Goal: Check status: Check status

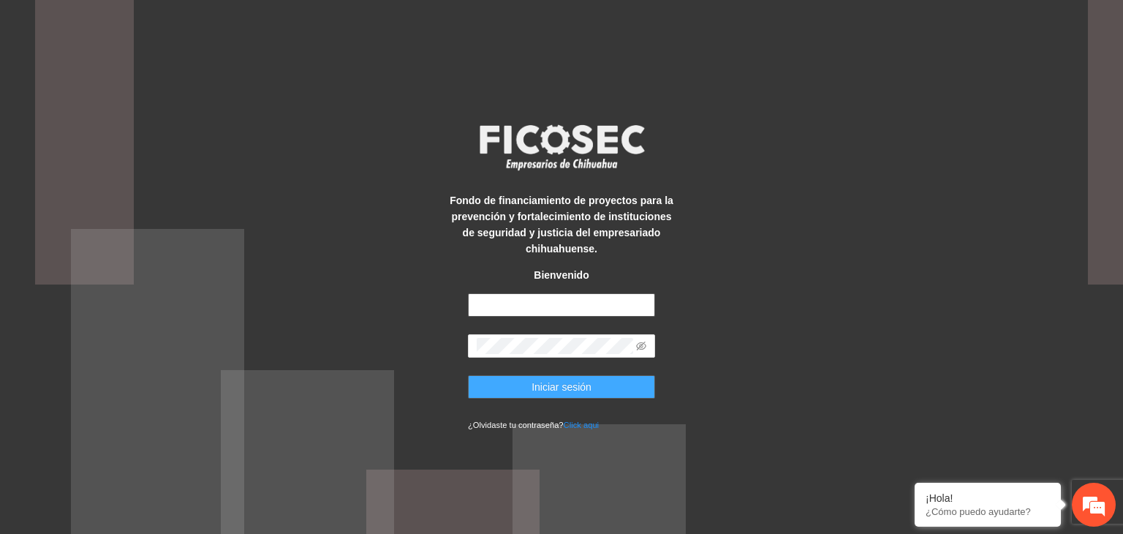
type input "**********"
click at [544, 382] on span "Iniciar sesión" at bounding box center [561, 387] width 60 height 16
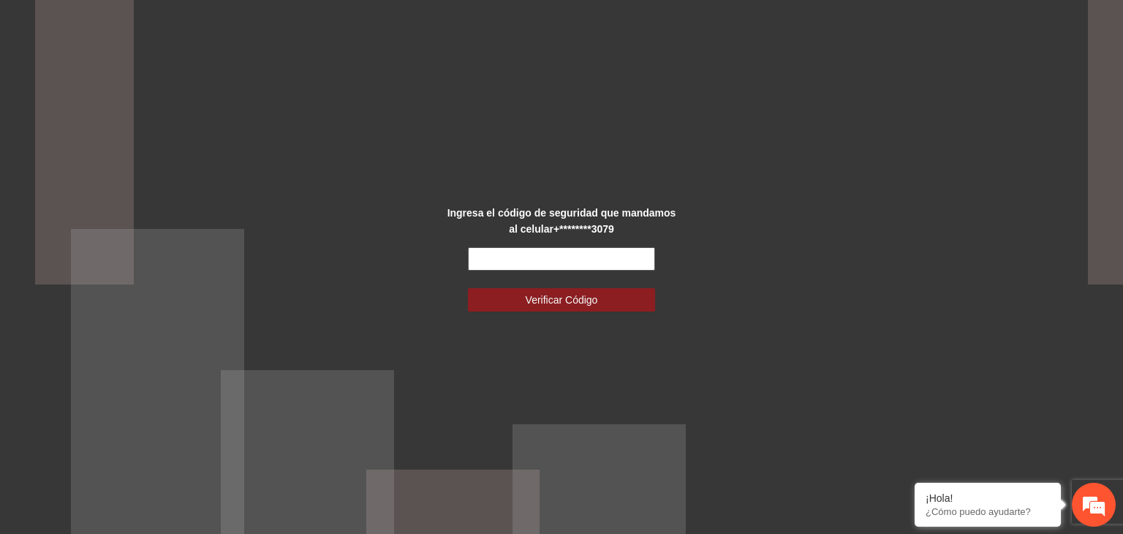
click at [520, 254] on input "text" at bounding box center [561, 258] width 187 height 23
type input "******"
click at [468, 288] on button "Verificar Código" at bounding box center [561, 299] width 187 height 23
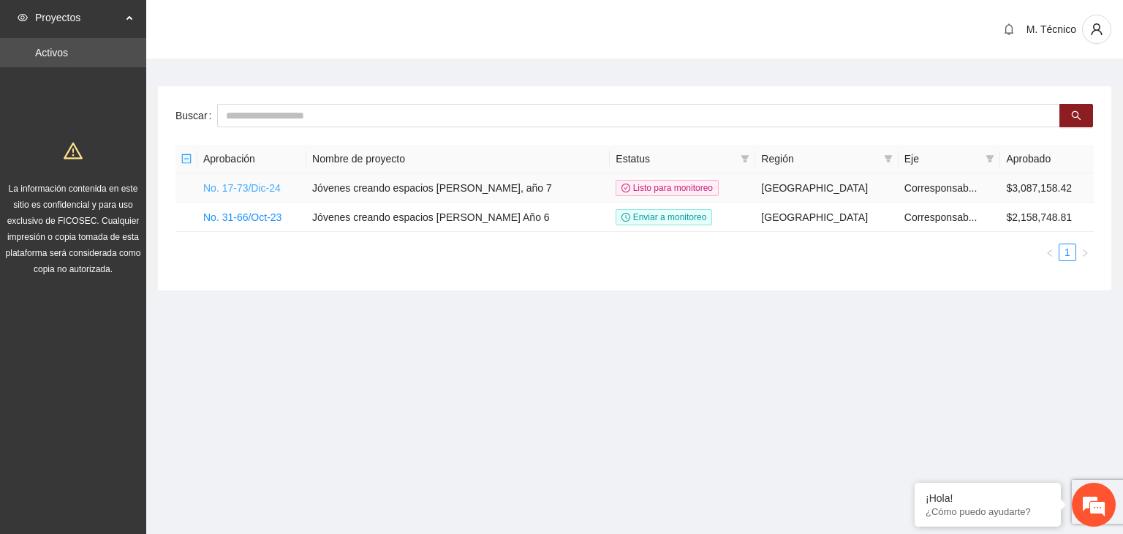
click at [276, 183] on link "No. 17-73/Dic-24" at bounding box center [241, 188] width 77 height 12
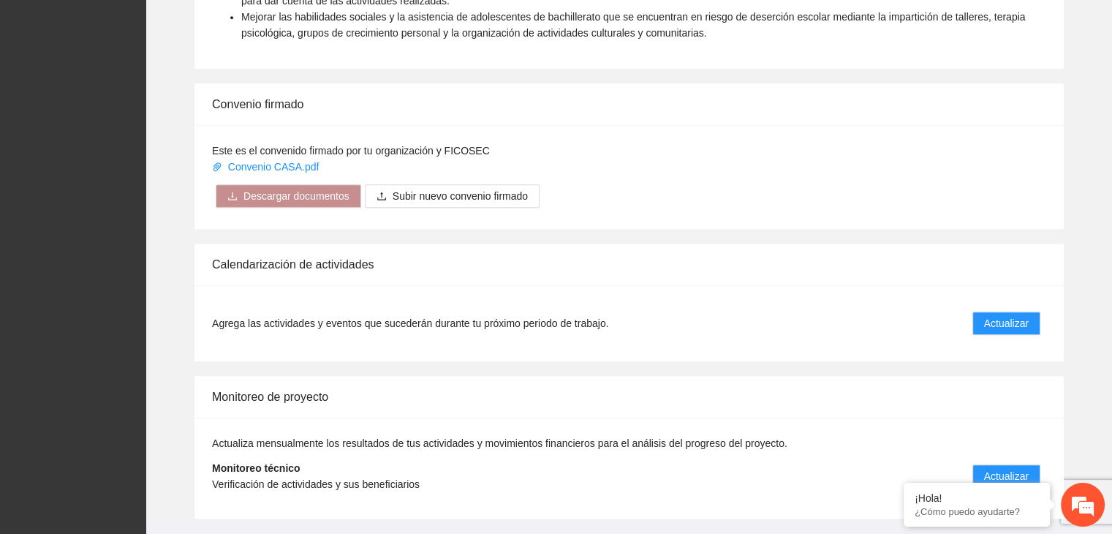
scroll to position [1103, 0]
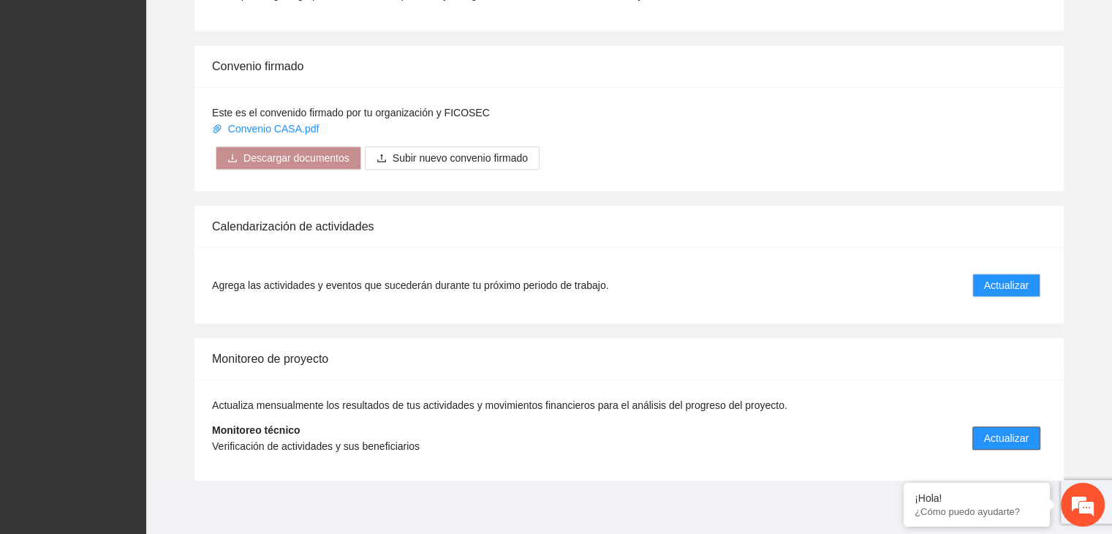
click at [1011, 430] on span "Actualizar" at bounding box center [1006, 438] width 45 height 16
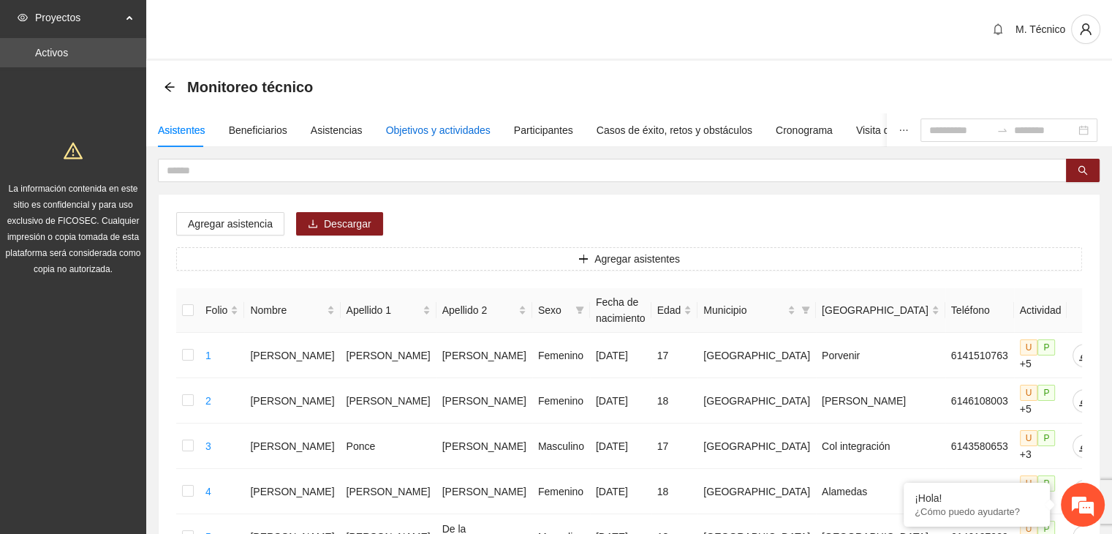
click at [450, 124] on div "Objetivos y actividades" at bounding box center [438, 130] width 105 height 16
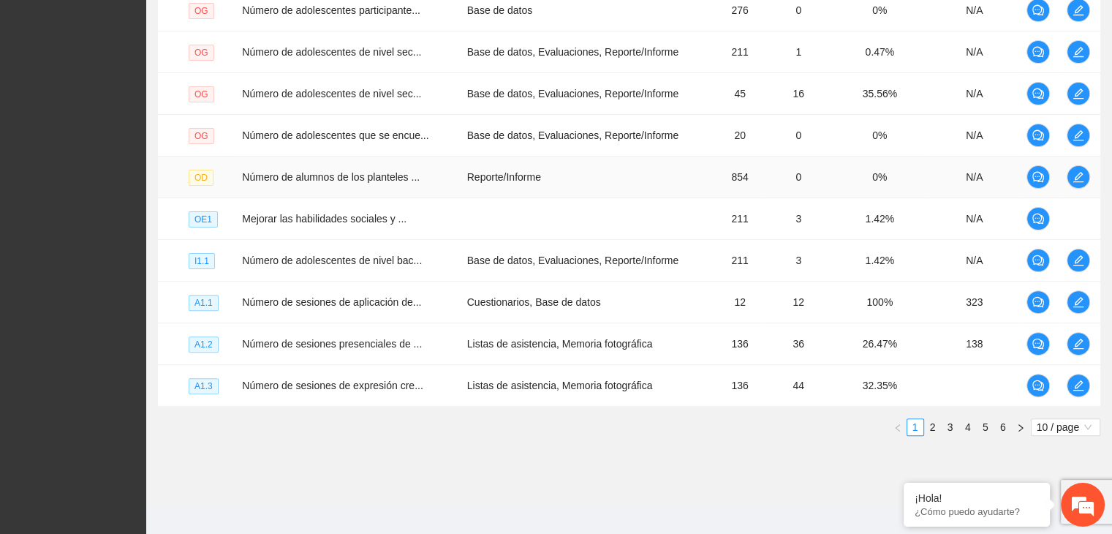
scroll to position [419, 0]
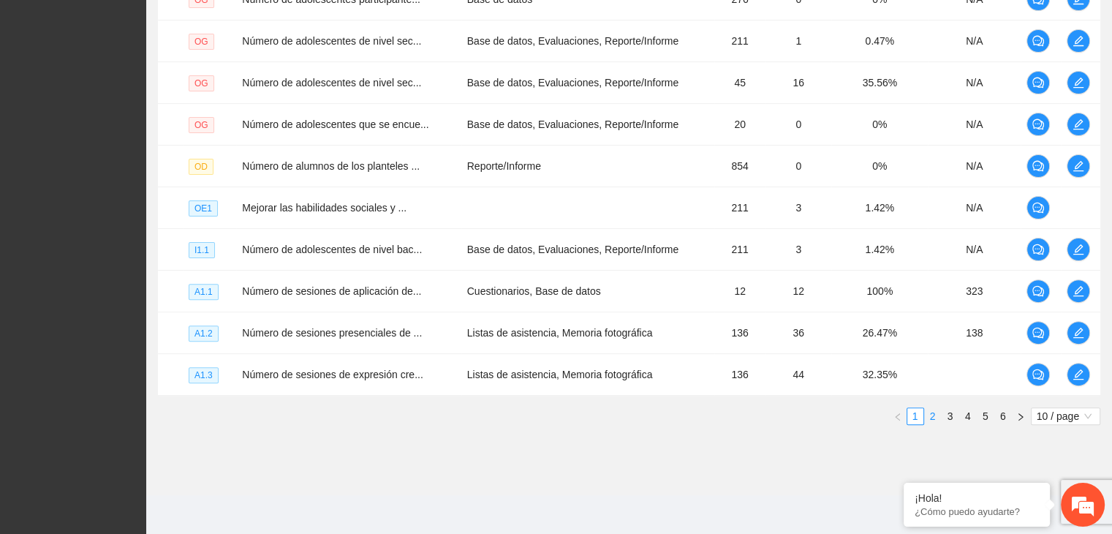
click at [938, 410] on link "2" at bounding box center [932, 416] width 16 height 16
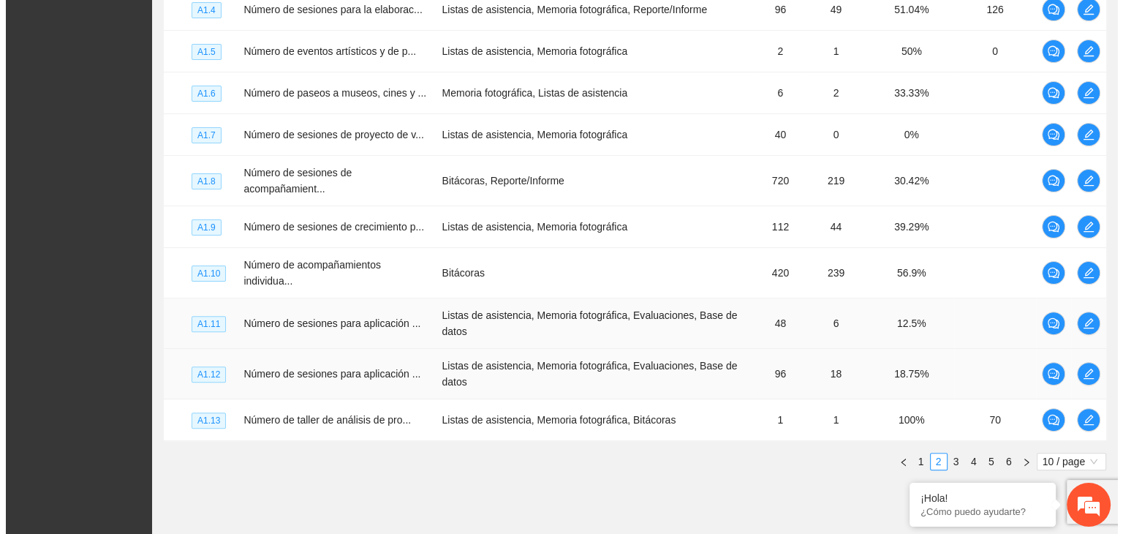
scroll to position [455, 0]
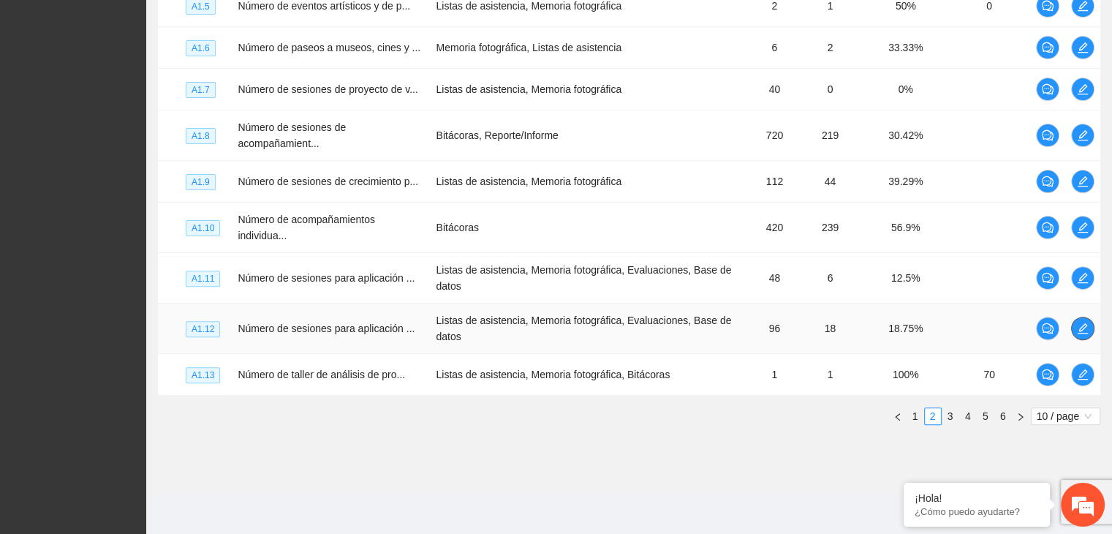
click at [1084, 333] on button "button" at bounding box center [1082, 327] width 23 height 23
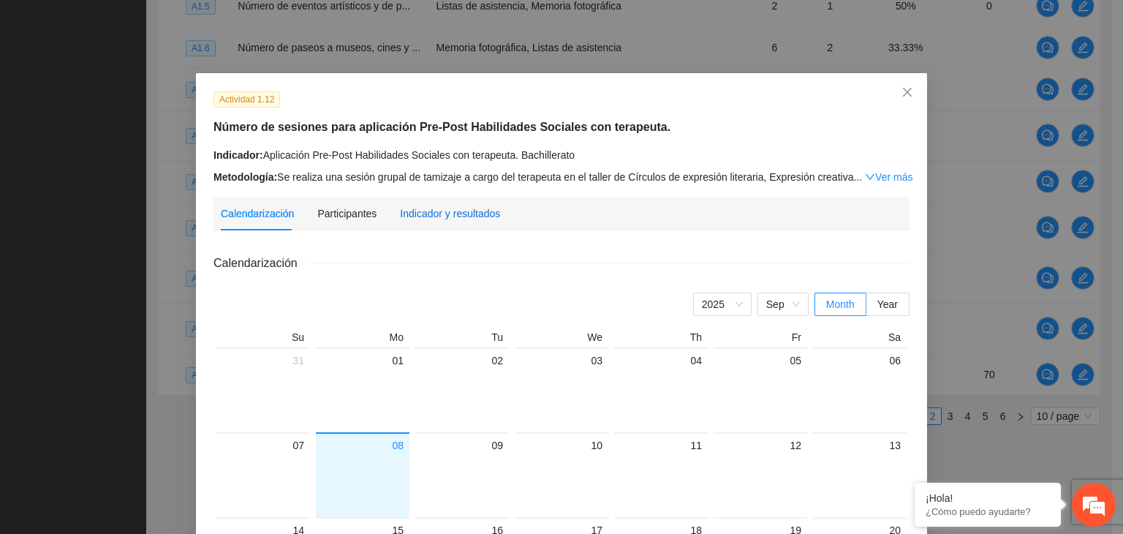
click at [443, 214] on div "Indicador y resultados" at bounding box center [450, 213] width 100 height 16
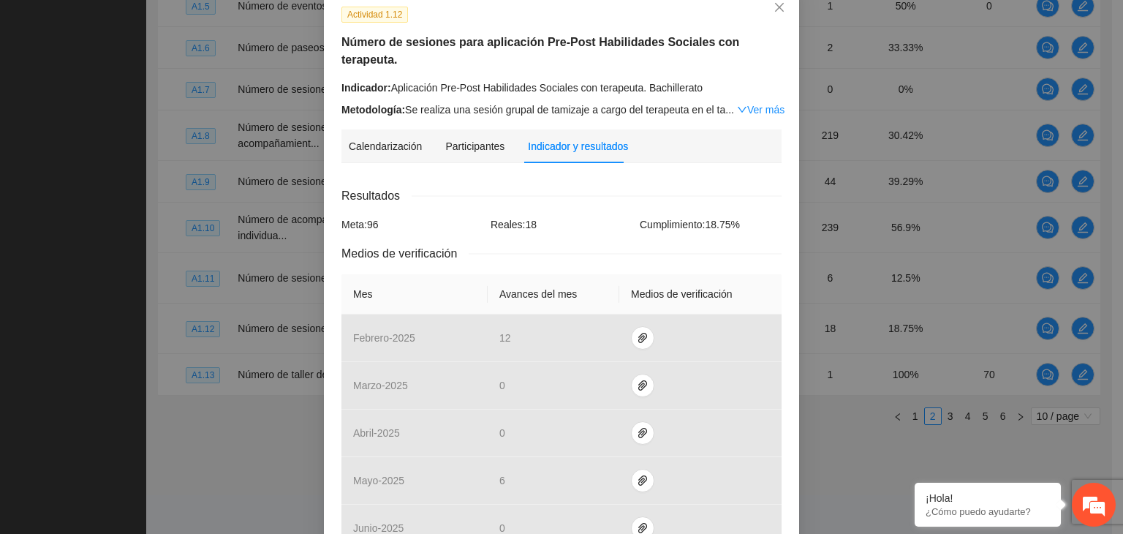
scroll to position [0, 0]
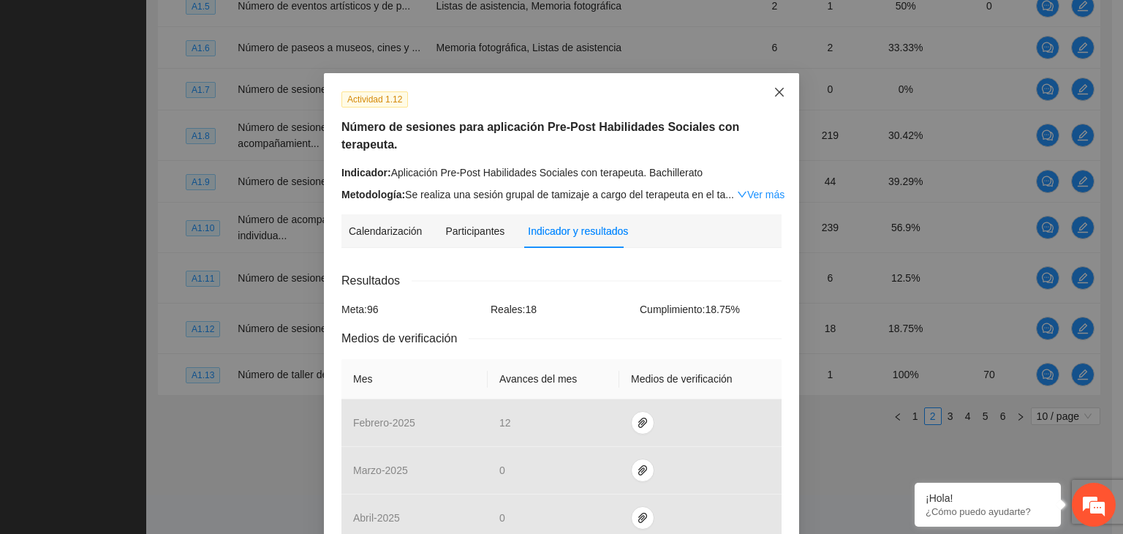
click at [775, 97] on icon "close" at bounding box center [779, 92] width 12 height 12
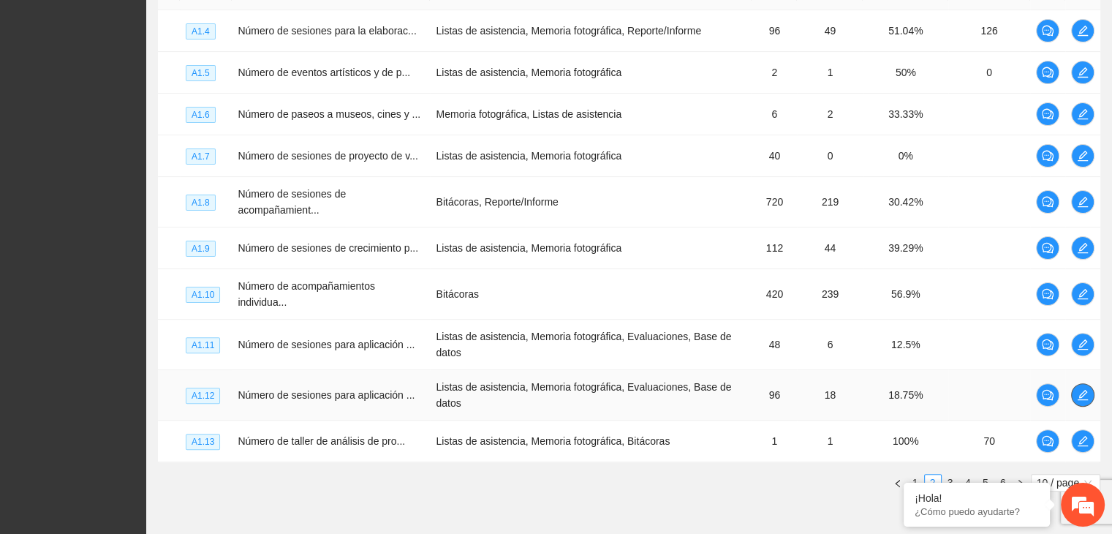
scroll to position [455, 0]
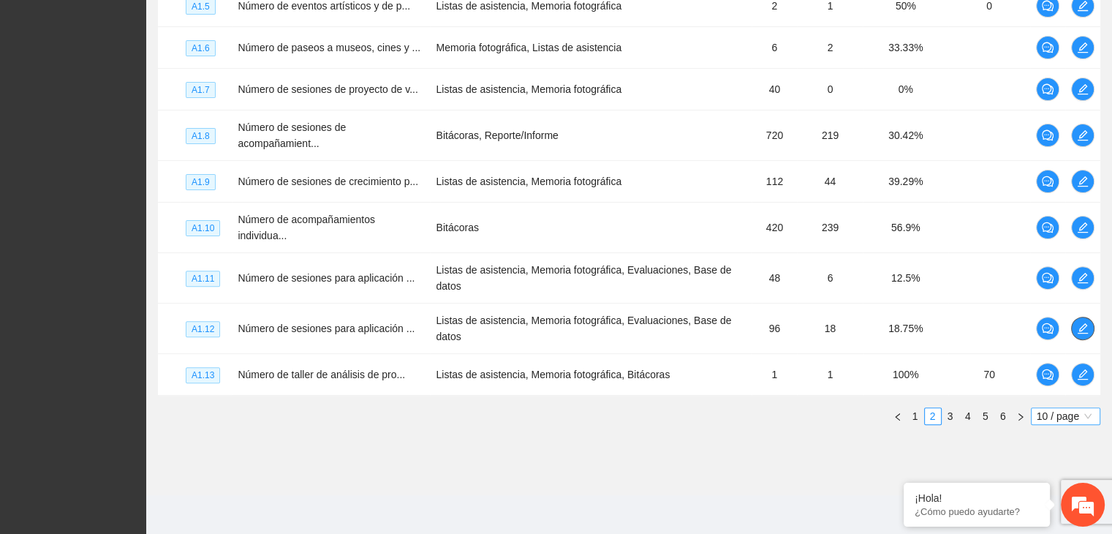
click at [1047, 411] on span "10 / page" at bounding box center [1065, 416] width 58 height 16
click at [906, 482] on em at bounding box center [903, 483] width 15 height 15
click at [1041, 411] on span "10 / page" at bounding box center [1065, 416] width 58 height 16
drag, startPoint x: 1042, startPoint y: 512, endPoint x: 782, endPoint y: 451, distance: 267.2
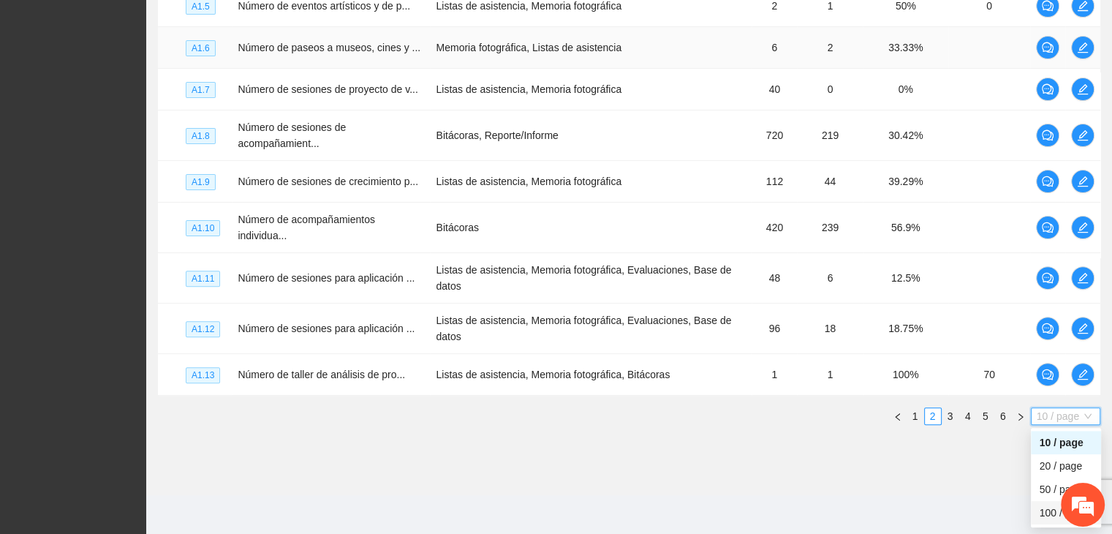
click at [1041, 511] on div "100 / page" at bounding box center [1065, 512] width 53 height 16
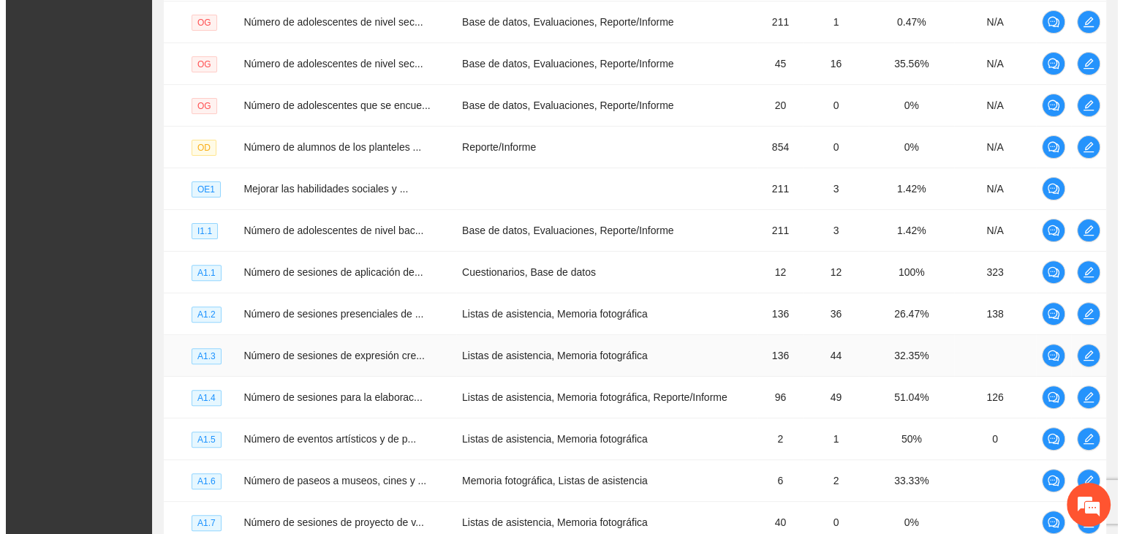
scroll to position [601, 0]
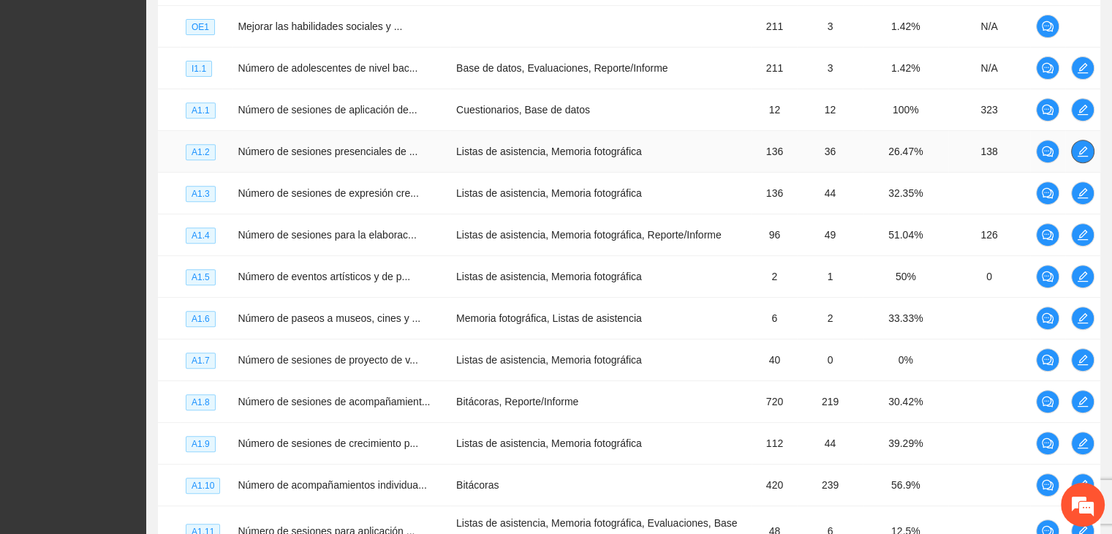
click at [1081, 148] on icon "edit" at bounding box center [1082, 151] width 10 height 10
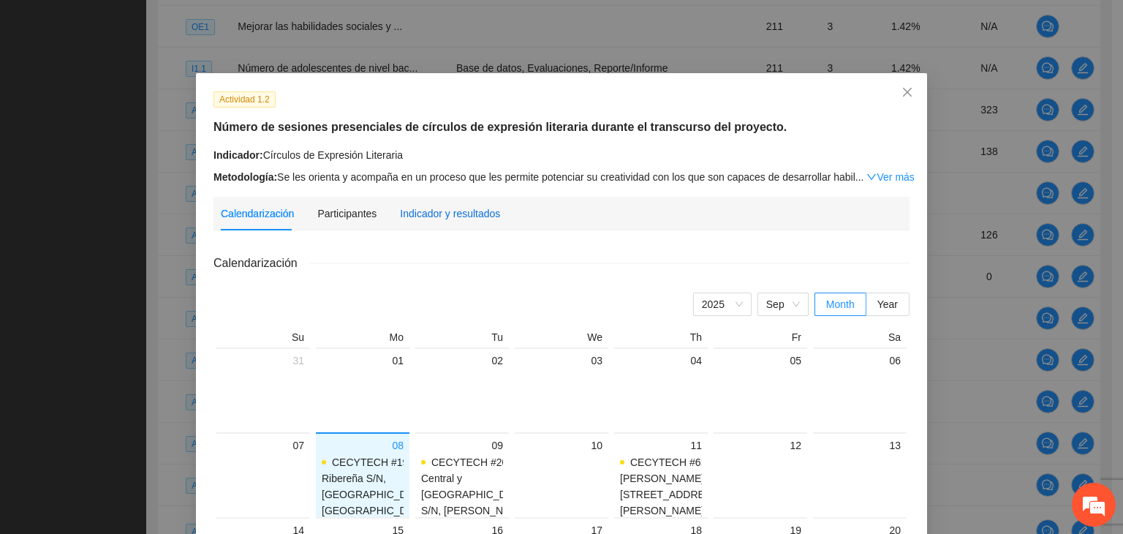
click at [439, 220] on div "Indicador y resultados" at bounding box center [450, 213] width 100 height 16
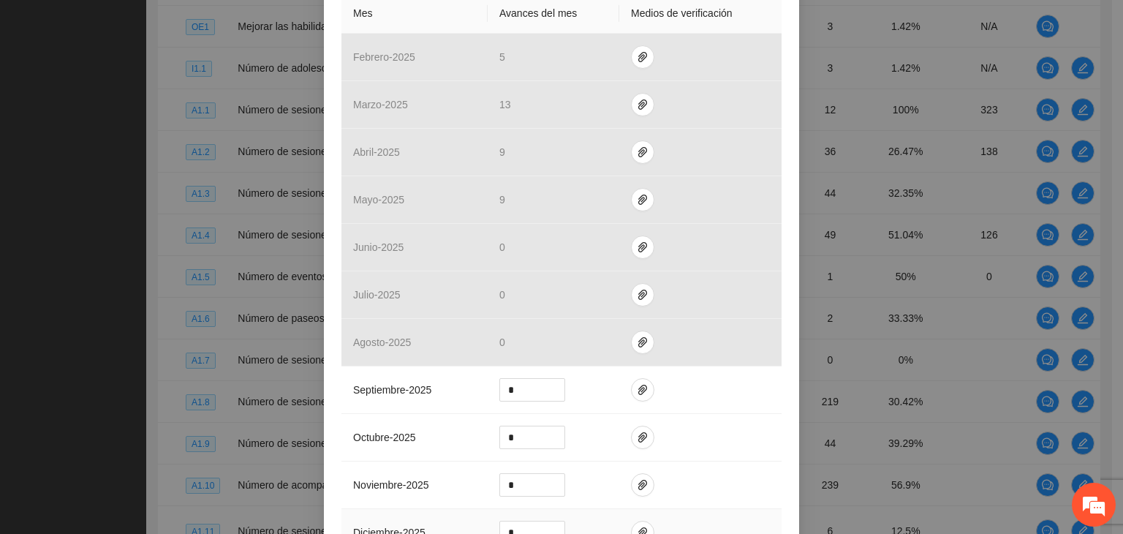
scroll to position [0, 0]
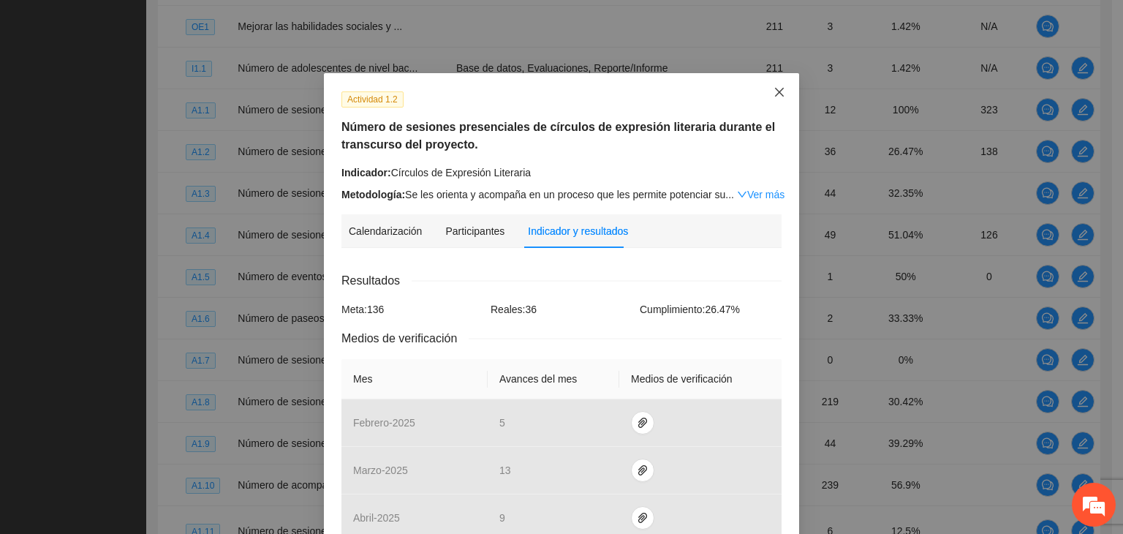
click at [768, 94] on span "Close" at bounding box center [778, 92] width 39 height 39
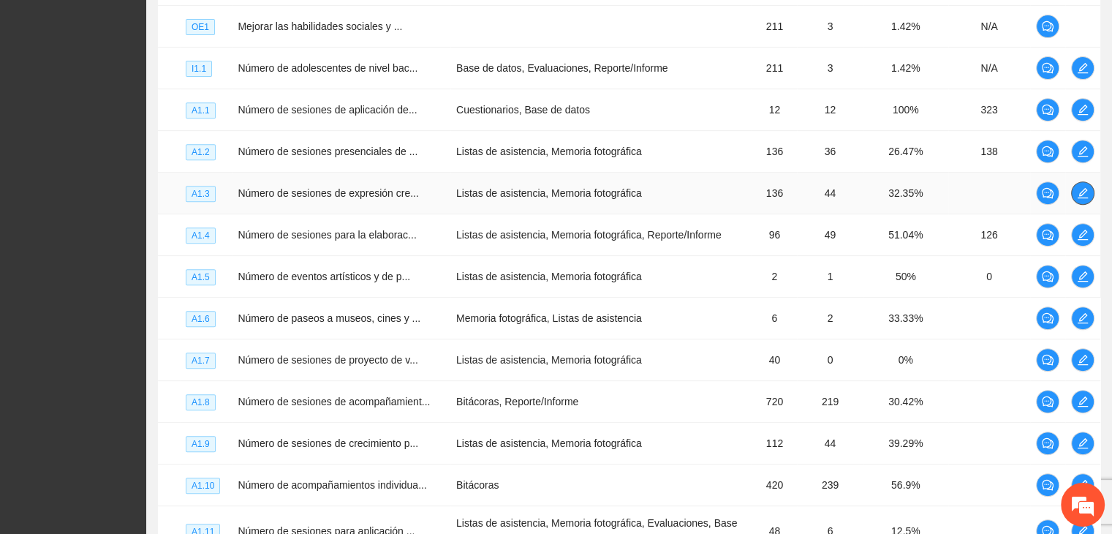
click at [1079, 193] on icon "edit" at bounding box center [1083, 193] width 12 height 12
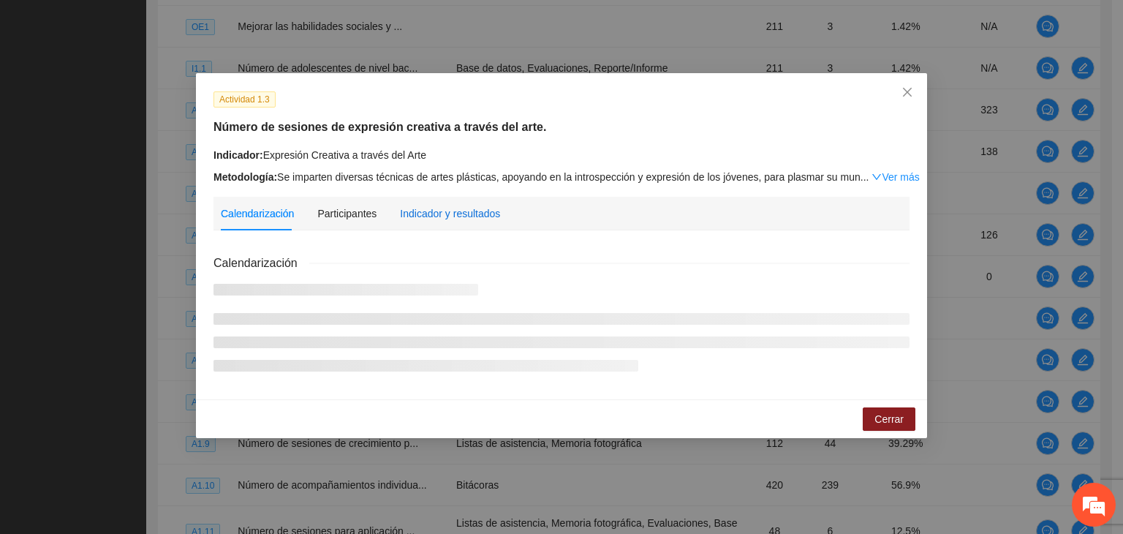
click at [476, 217] on div "Indicador y resultados" at bounding box center [450, 213] width 100 height 16
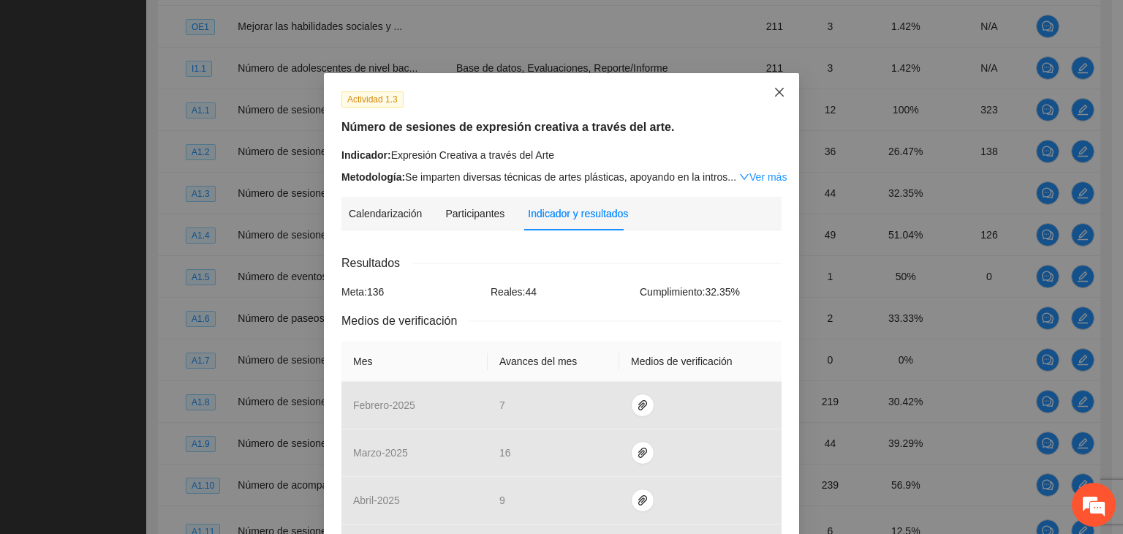
click at [775, 91] on icon "close" at bounding box center [779, 92] width 12 height 12
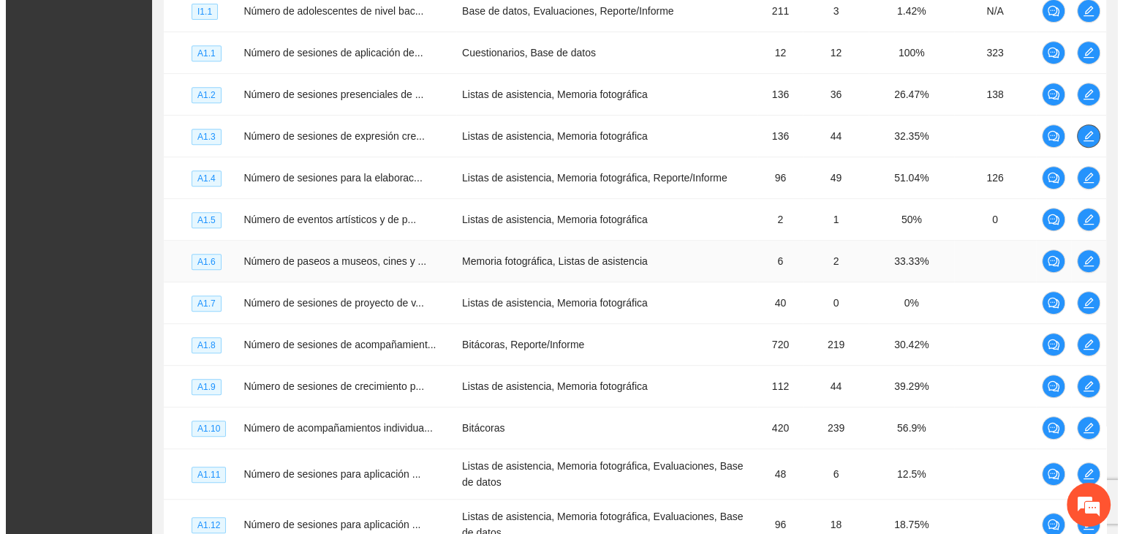
scroll to position [674, 0]
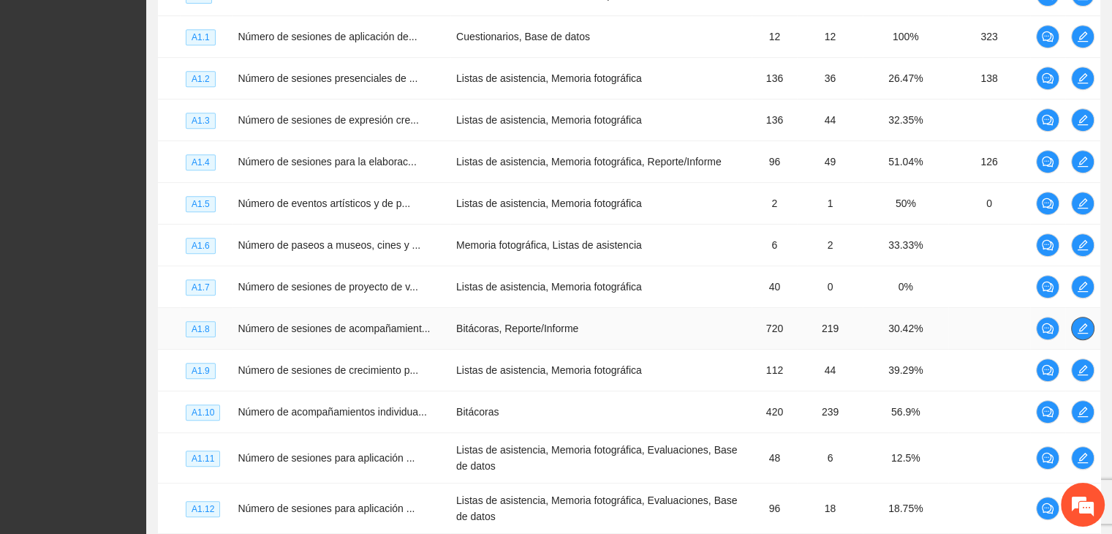
click at [1082, 320] on button "button" at bounding box center [1082, 327] width 23 height 23
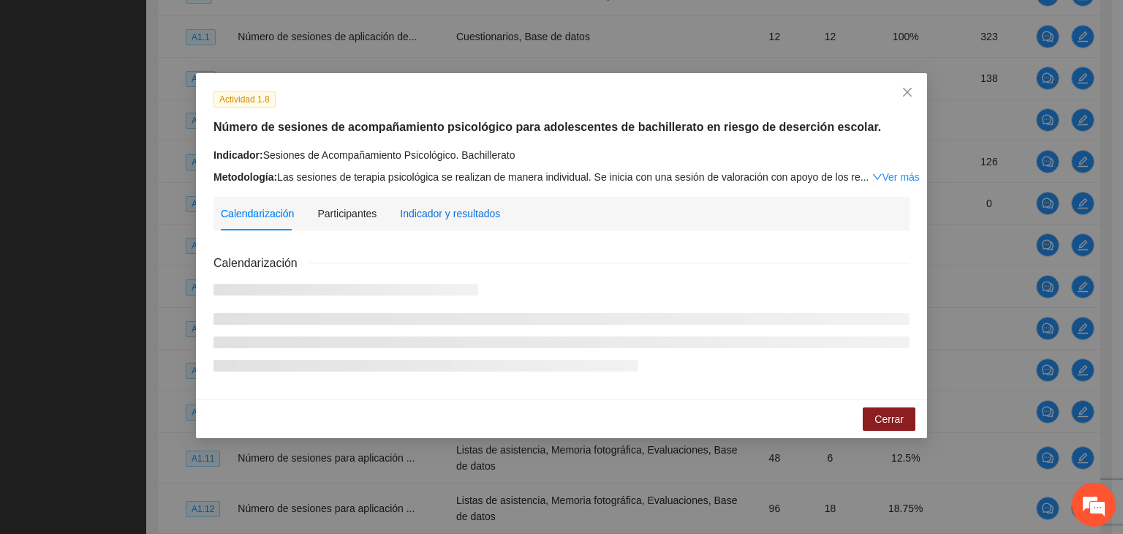
click at [421, 214] on div "Indicador y resultados" at bounding box center [450, 213] width 100 height 16
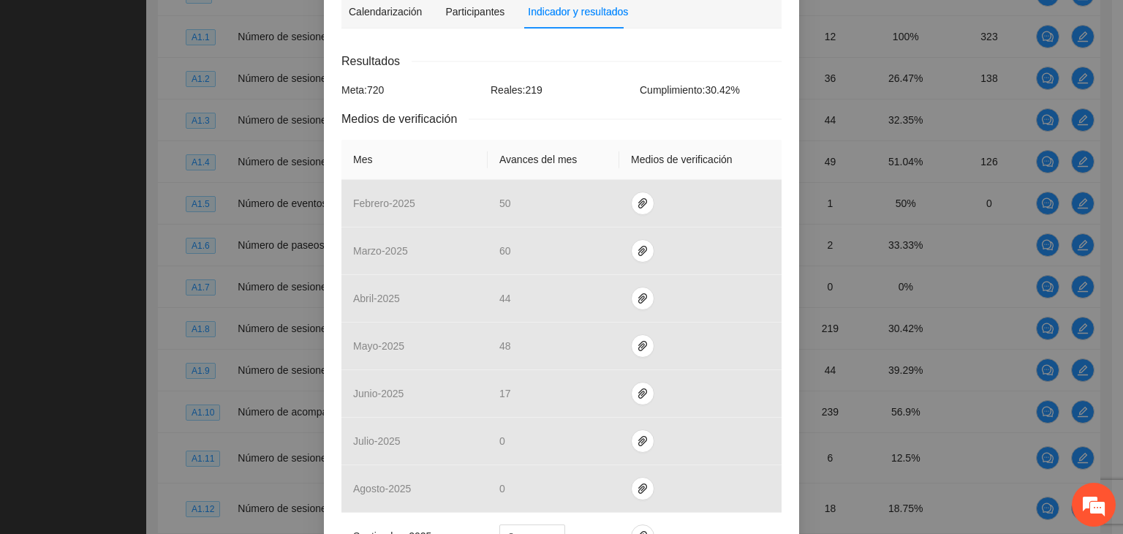
scroll to position [0, 0]
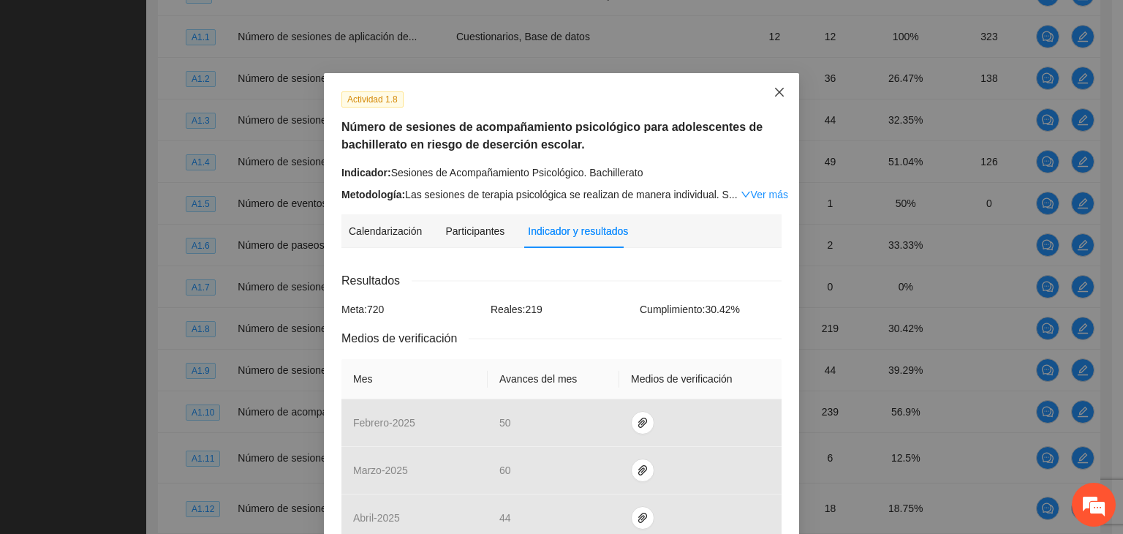
click at [778, 91] on icon "close" at bounding box center [779, 92] width 12 height 12
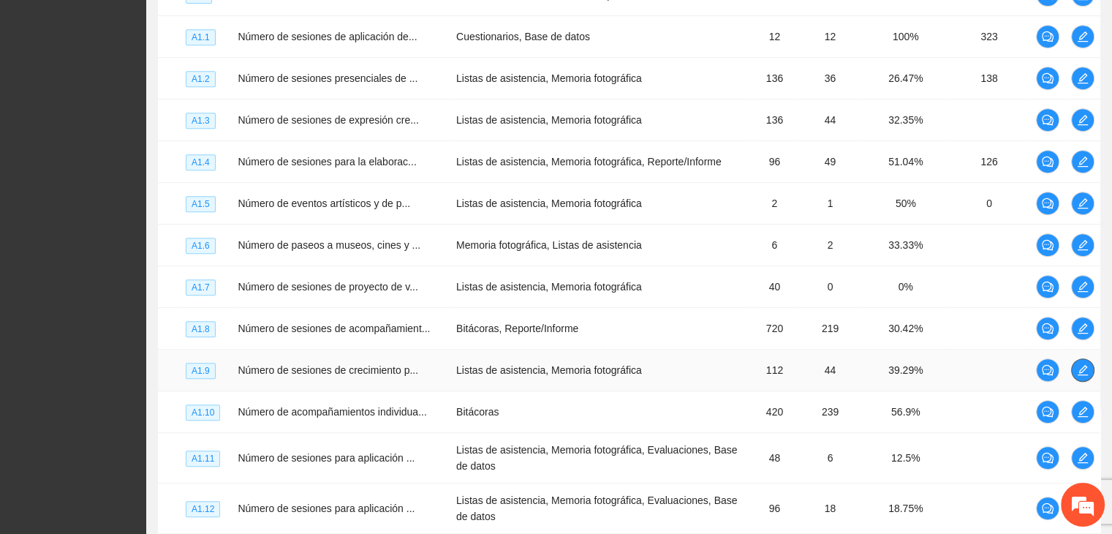
click at [1082, 376] on icon "edit" at bounding box center [1083, 370] width 12 height 12
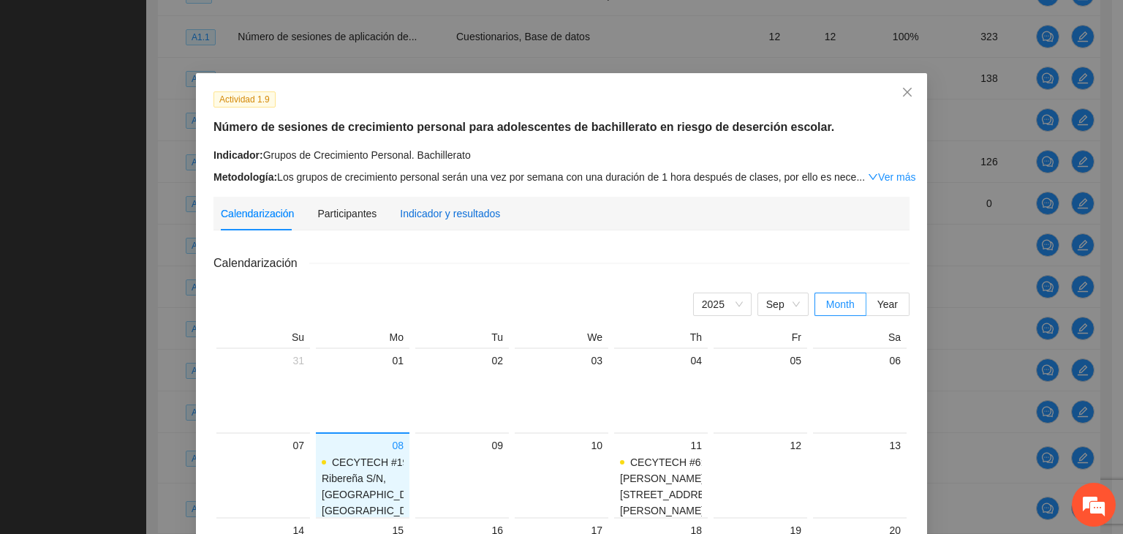
click at [449, 208] on div "Indicador y resultados" at bounding box center [450, 213] width 100 height 16
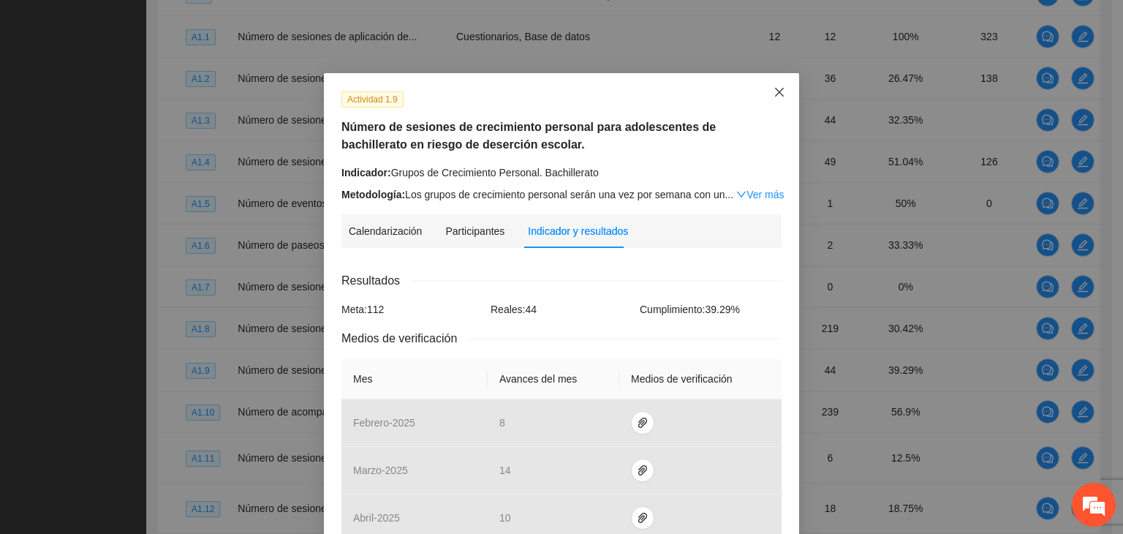
drag, startPoint x: 775, startPoint y: 99, endPoint x: 756, endPoint y: 108, distance: 20.3
click at [775, 99] on span "Close" at bounding box center [778, 92] width 39 height 39
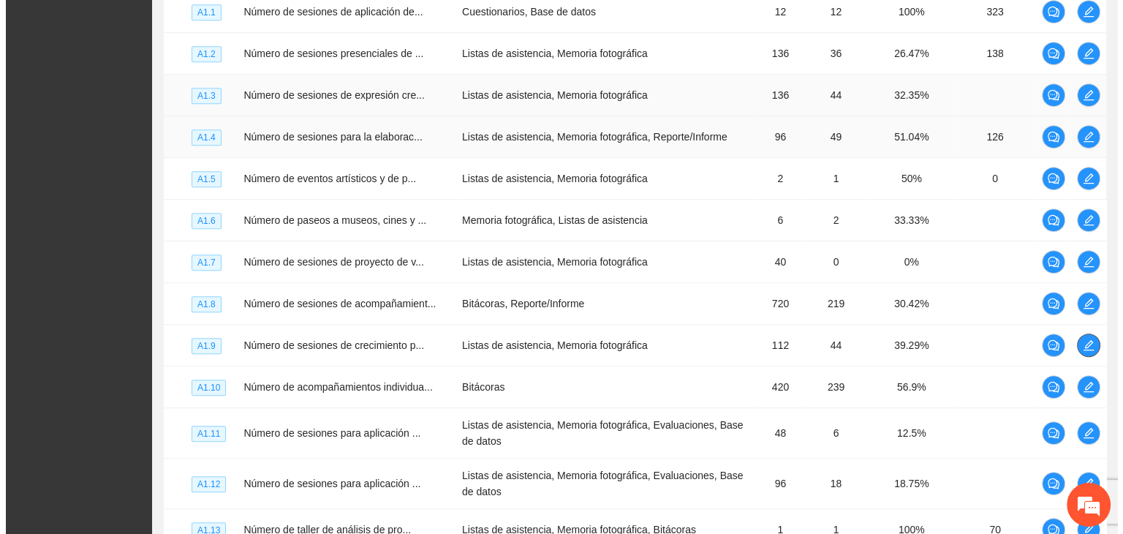
scroll to position [674, 0]
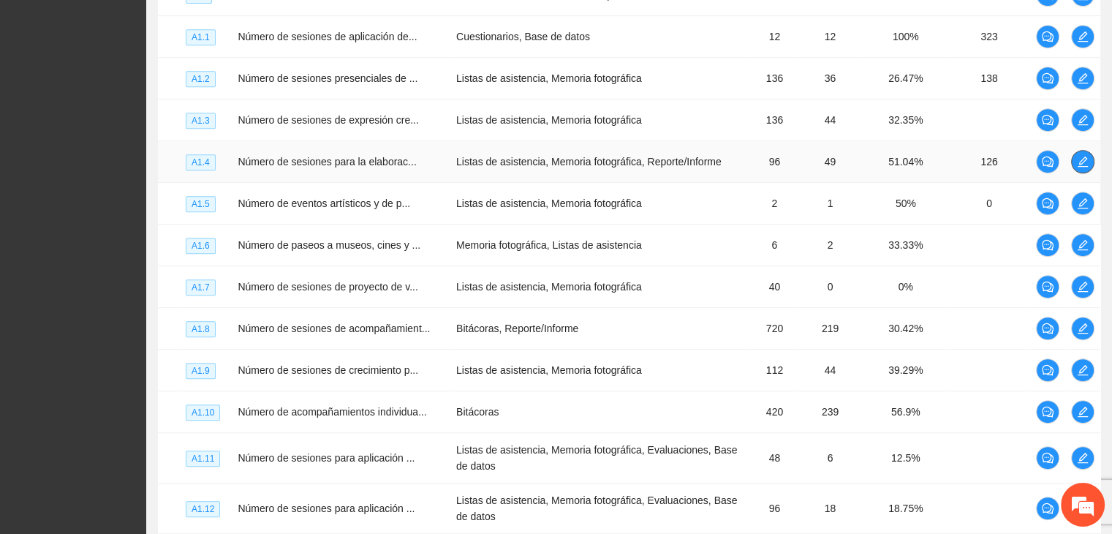
click at [1085, 156] on icon "edit" at bounding box center [1082, 161] width 10 height 10
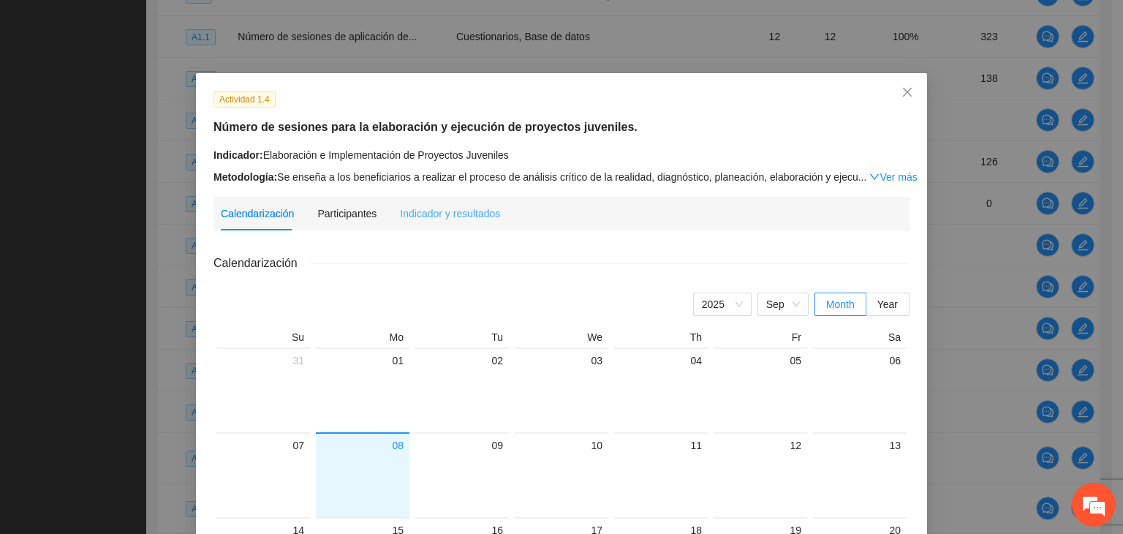
click at [466, 223] on div "Indicador y resultados" at bounding box center [450, 214] width 100 height 34
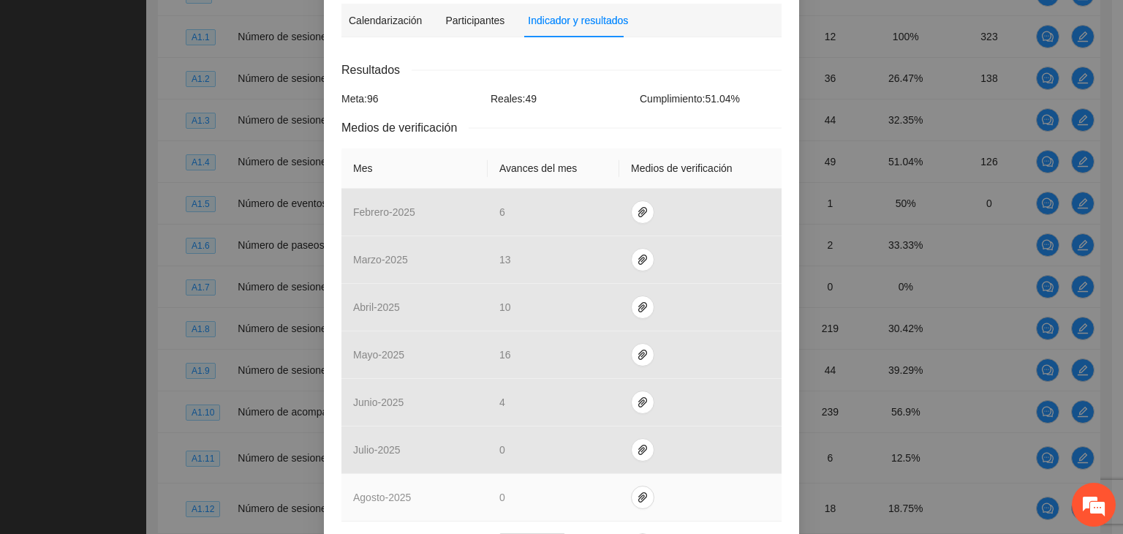
scroll to position [0, 0]
